Goal: Task Accomplishment & Management: Complete application form

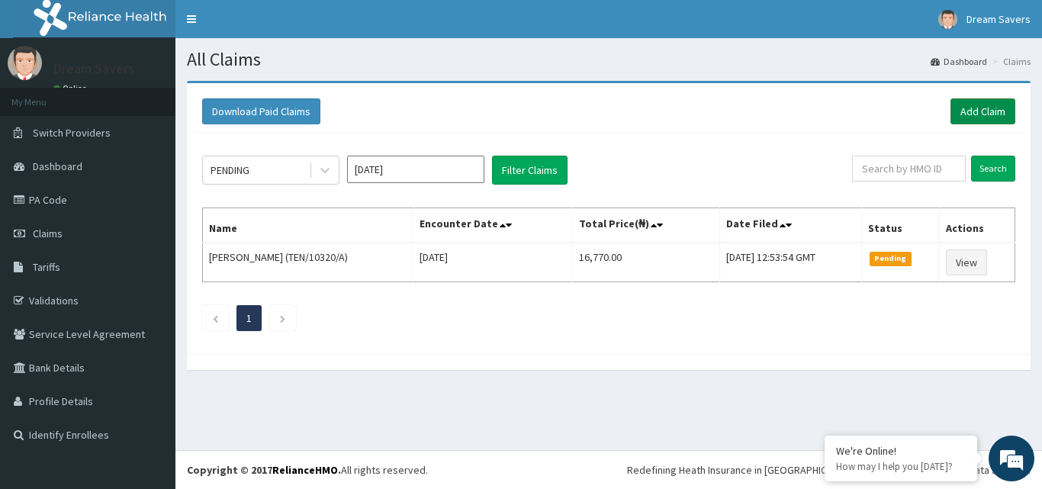
click at [977, 110] on link "Add Claim" at bounding box center [982, 111] width 65 height 26
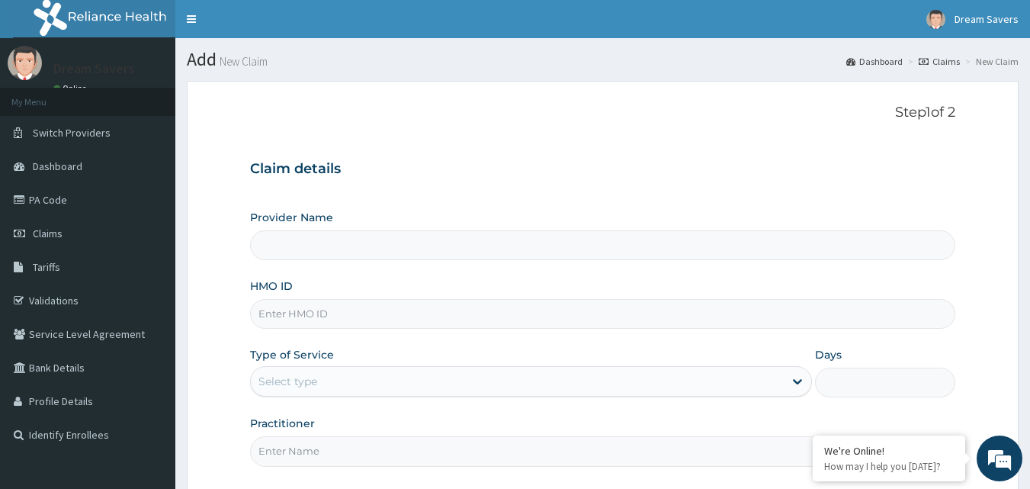
type input "Dream Savers Eyecare - Ilupeju"
click at [476, 315] on input "HMO ID" at bounding box center [603, 314] width 706 height 30
type input "FTC/10096/A"
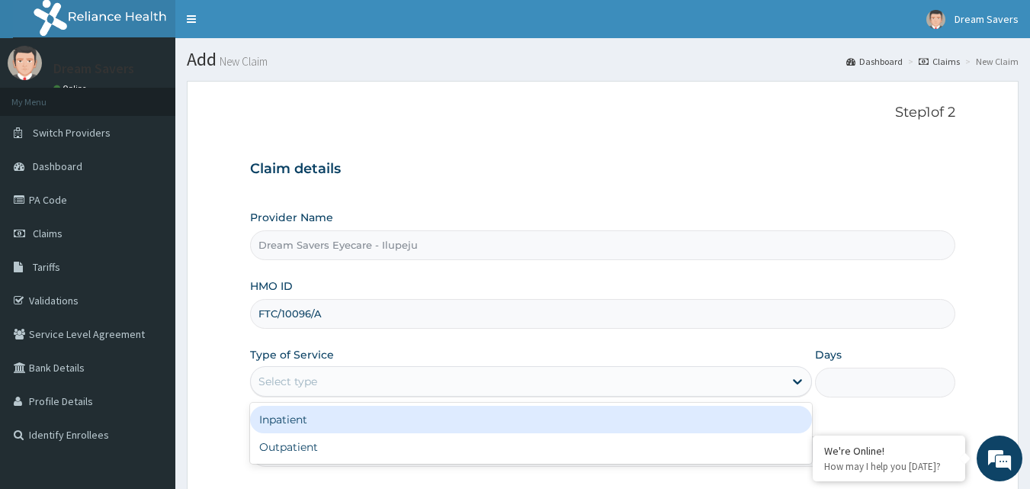
click at [534, 384] on div "Select type" at bounding box center [517, 381] width 533 height 24
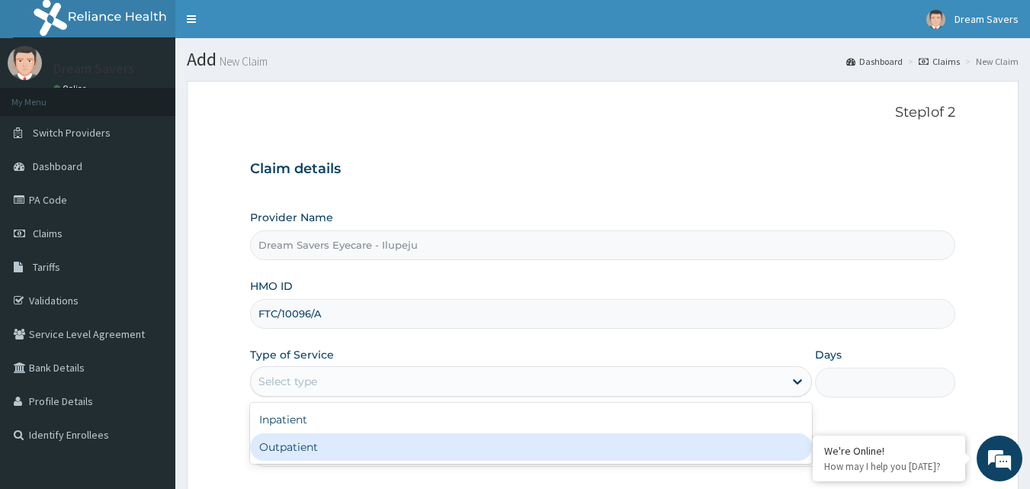
click at [416, 439] on div "Outpatient" at bounding box center [531, 446] width 562 height 27
type input "1"
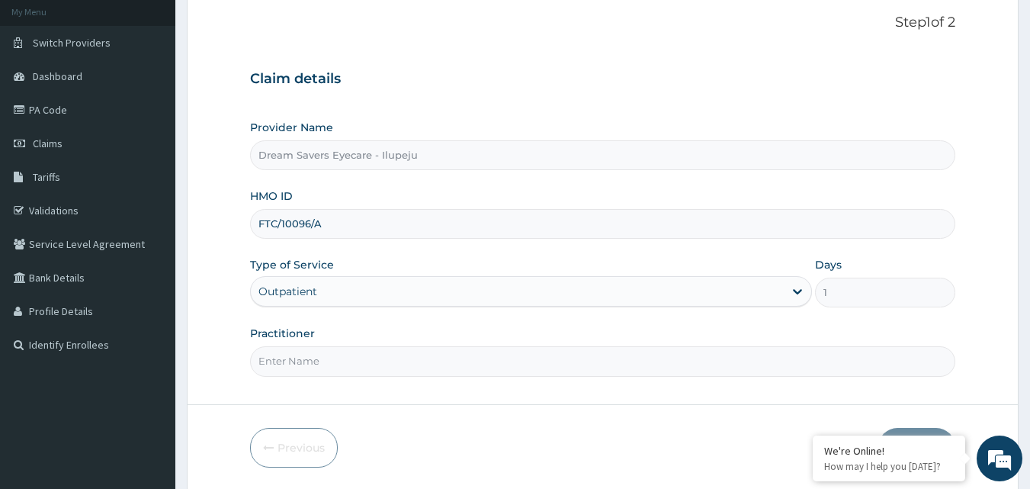
scroll to position [91, 0]
click at [366, 351] on input "Practitioner" at bounding box center [603, 361] width 706 height 30
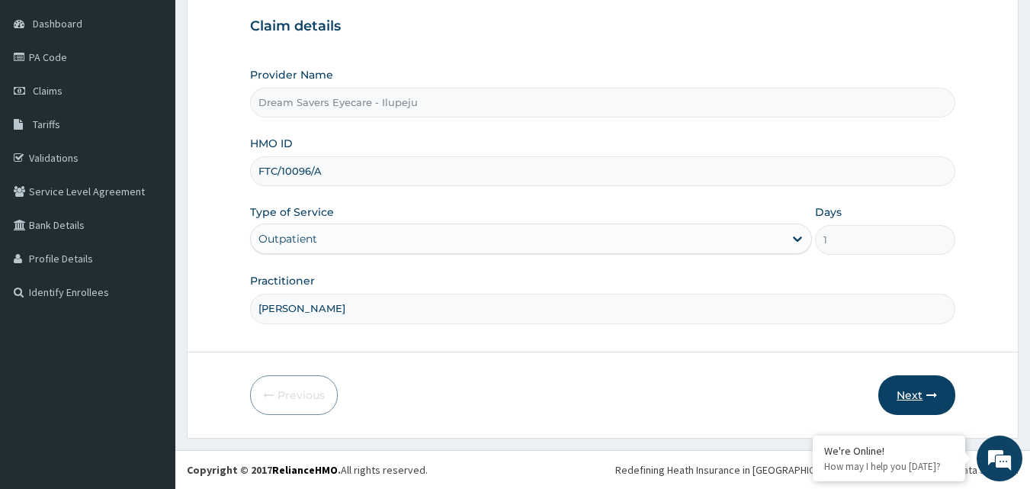
type input "[PERSON_NAME]"
click at [929, 400] on icon "button" at bounding box center [932, 395] width 11 height 11
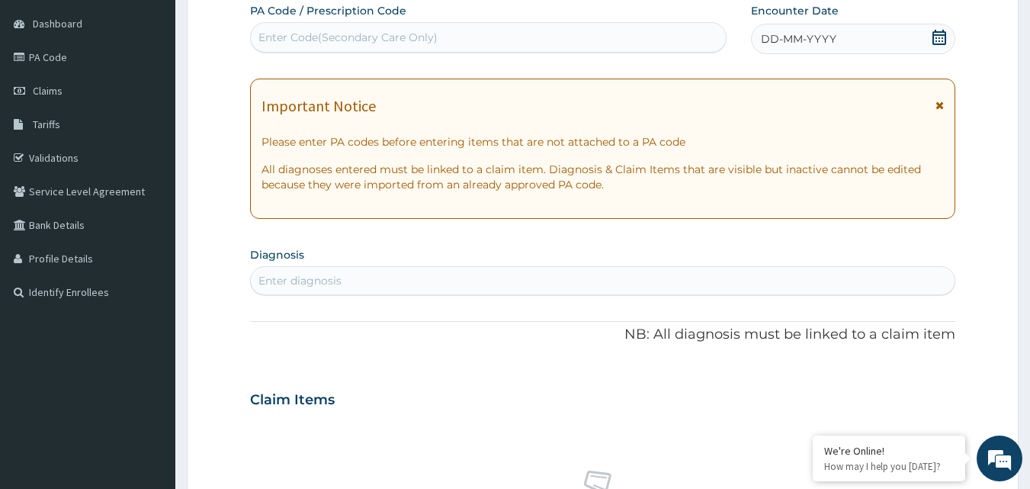
click at [394, 31] on div "Enter Code(Secondary Care Only)" at bounding box center [348, 37] width 179 height 15
paste input "PA/C5E0D1"
type input "PA/C5E0D1"
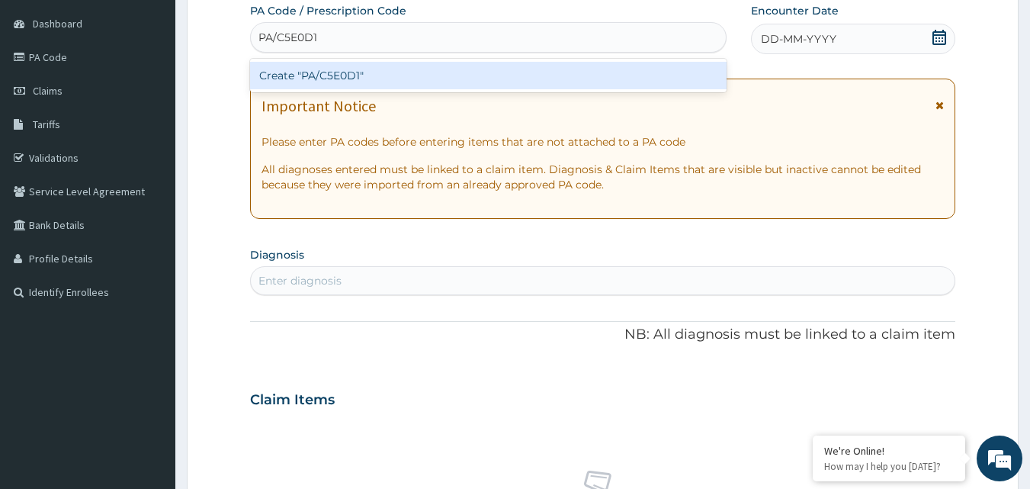
click at [438, 69] on div "Create "PA/C5E0D1"" at bounding box center [488, 75] width 477 height 27
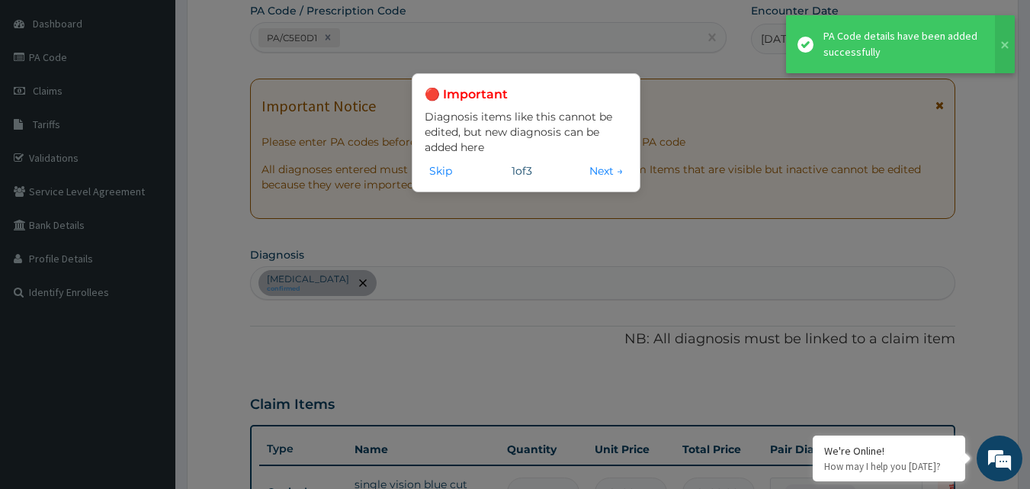
scroll to position [161, 0]
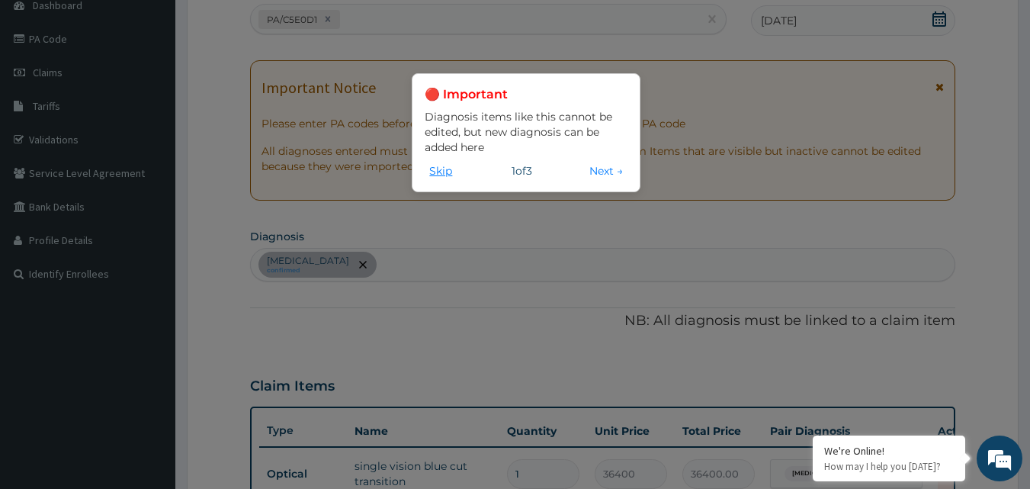
click at [437, 165] on button "Skip" at bounding box center [441, 170] width 32 height 17
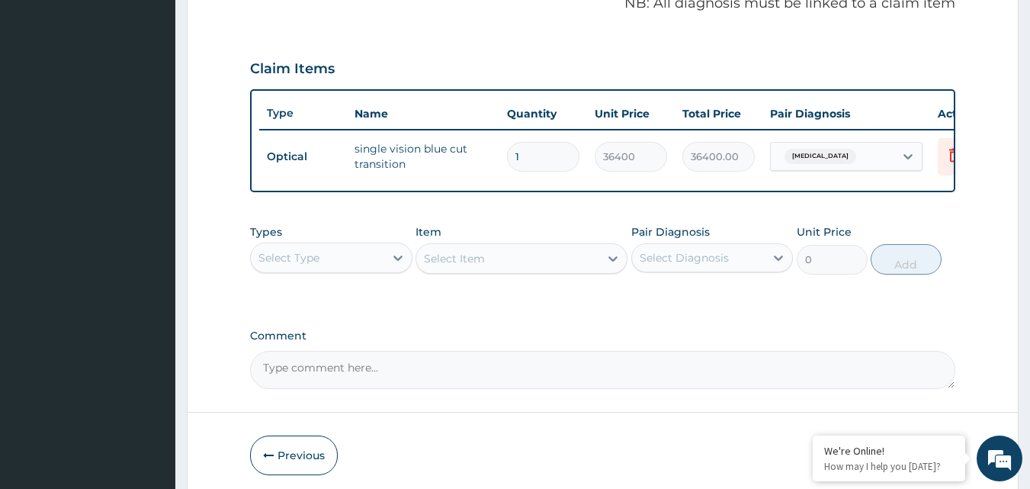
scroll to position [550, 0]
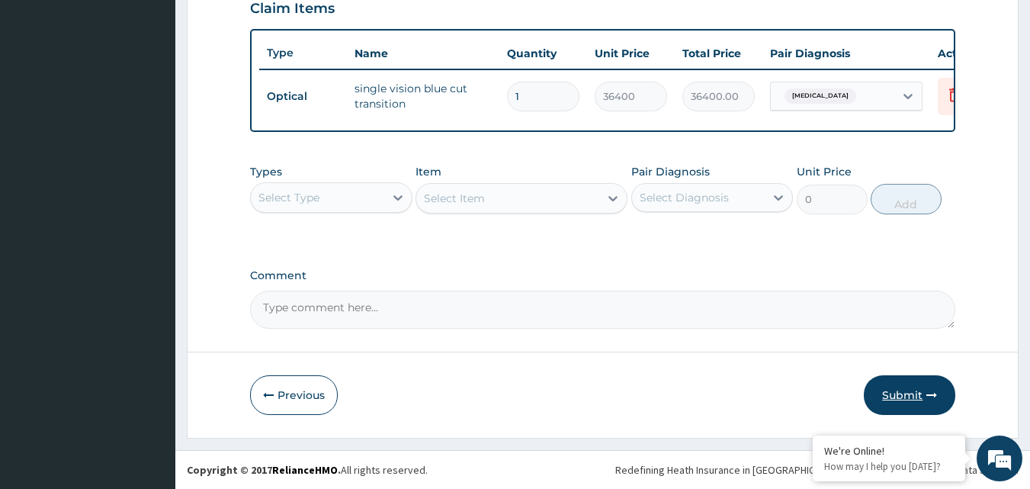
click at [890, 393] on button "Submit" at bounding box center [910, 395] width 92 height 40
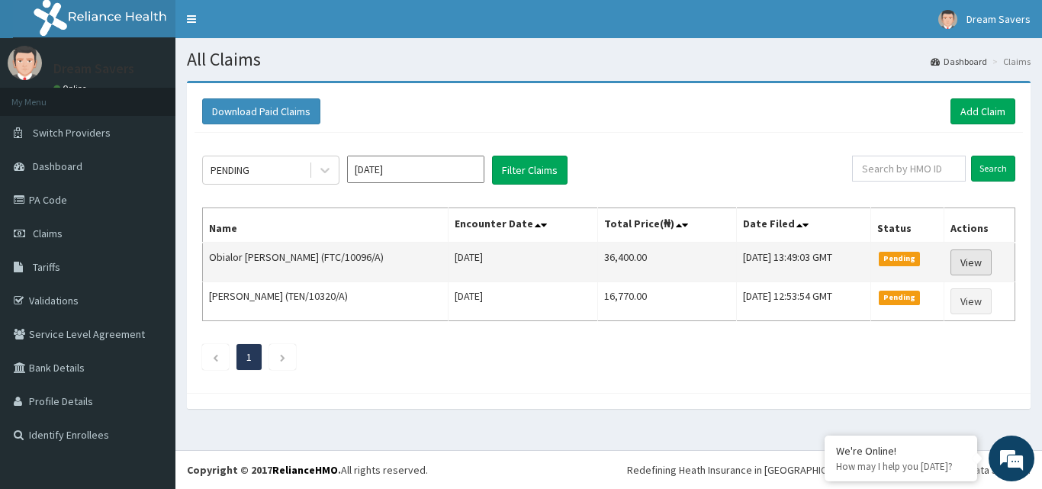
click at [953, 267] on link "View" at bounding box center [970, 262] width 41 height 26
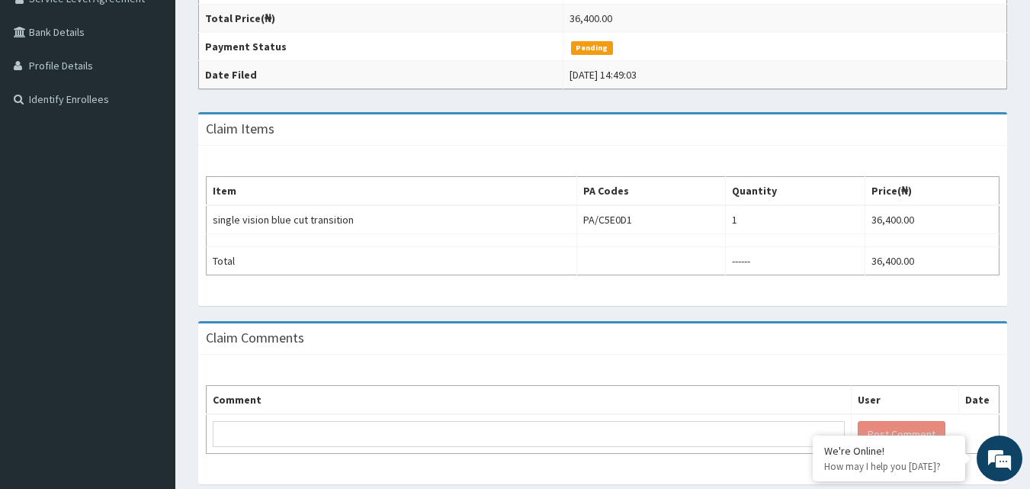
scroll to position [366, 0]
